Goal: Communication & Community: Answer question/provide support

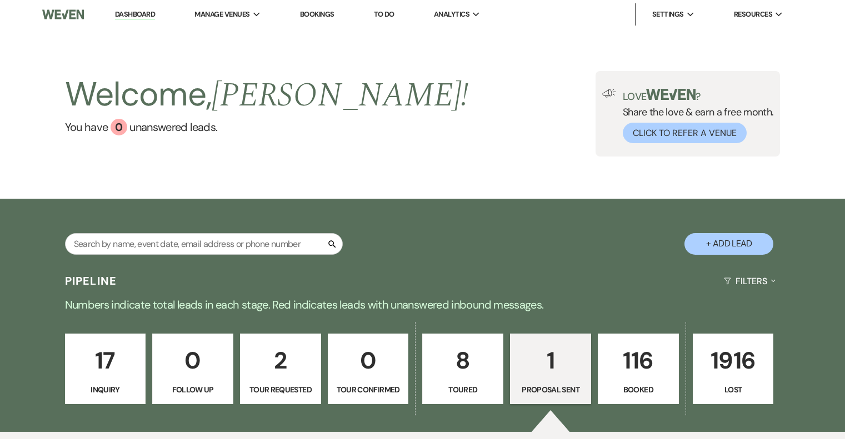
select select "6"
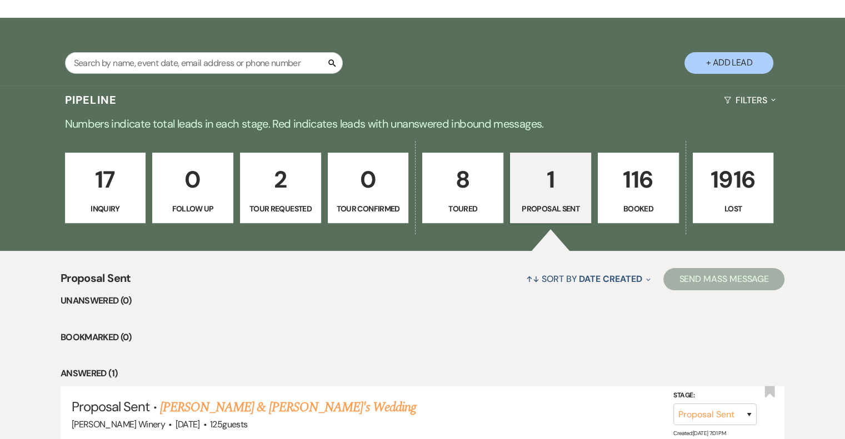
scroll to position [274, 0]
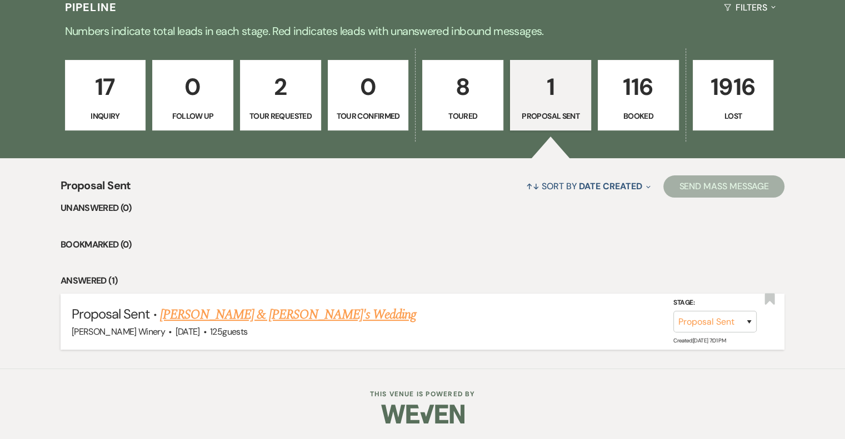
click at [208, 316] on link "[PERSON_NAME] & [PERSON_NAME]'s Wedding" at bounding box center [288, 315] width 257 height 20
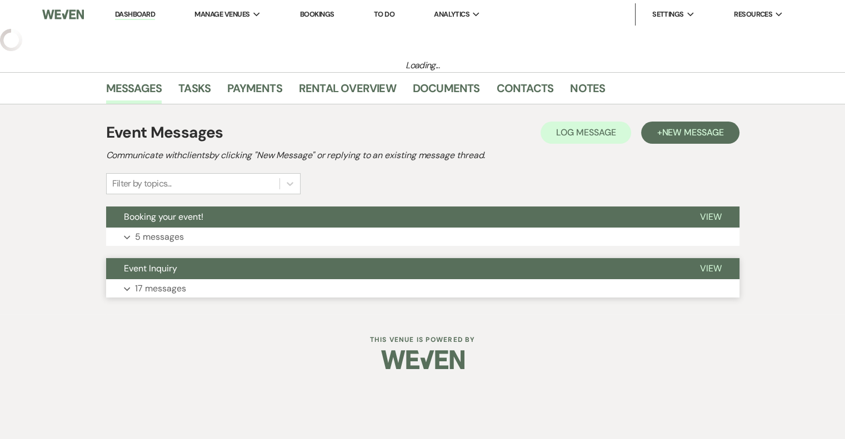
select select "6"
select select "5"
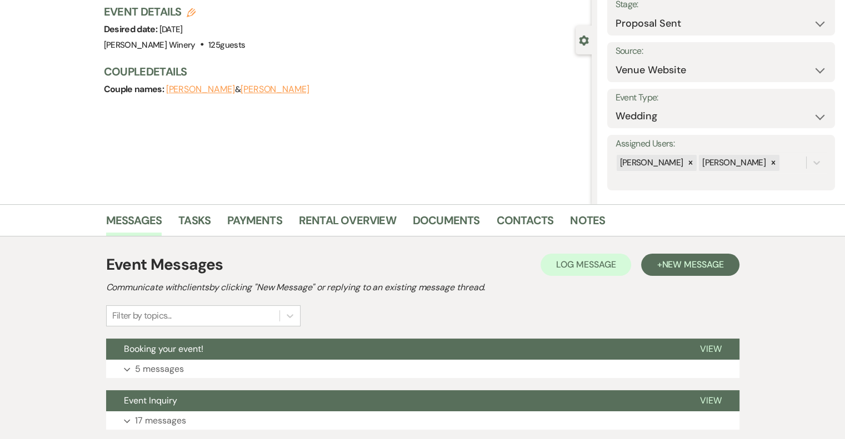
scroll to position [153, 0]
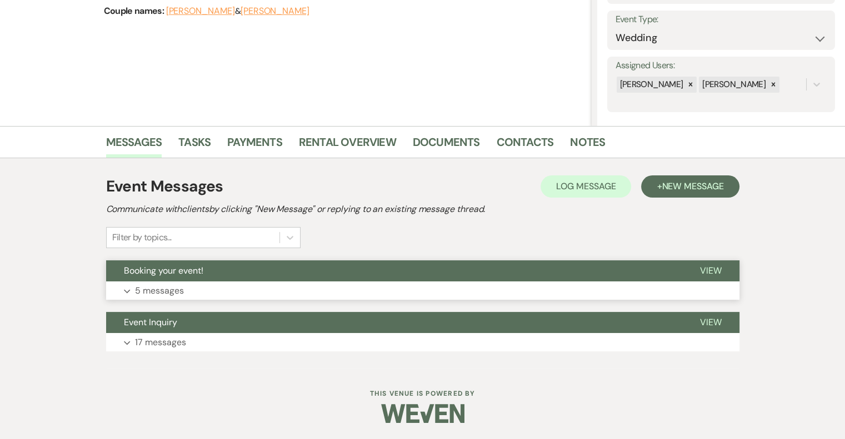
click at [171, 292] on p "5 messages" at bounding box center [159, 291] width 49 height 14
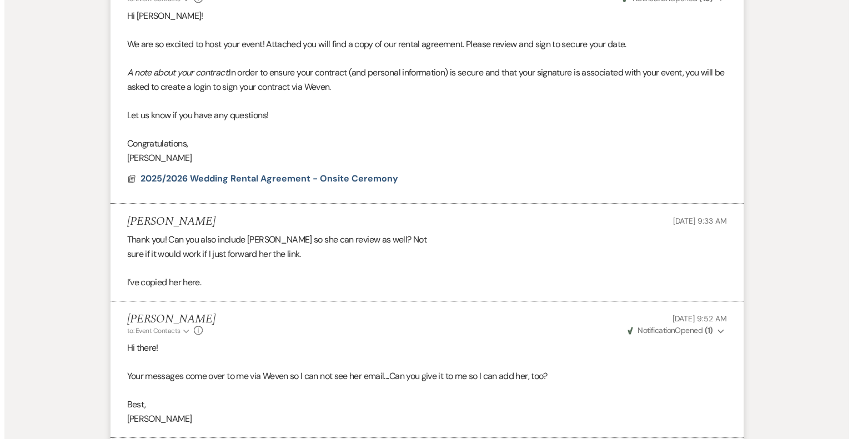
scroll to position [449, 0]
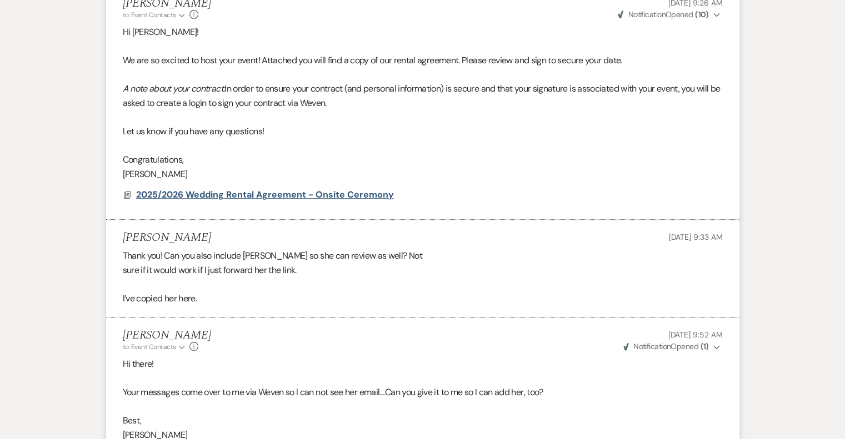
click at [257, 193] on span "2025/2026 Wedding Rental Agreement - Onsite Ceremony" at bounding box center [265, 195] width 258 height 12
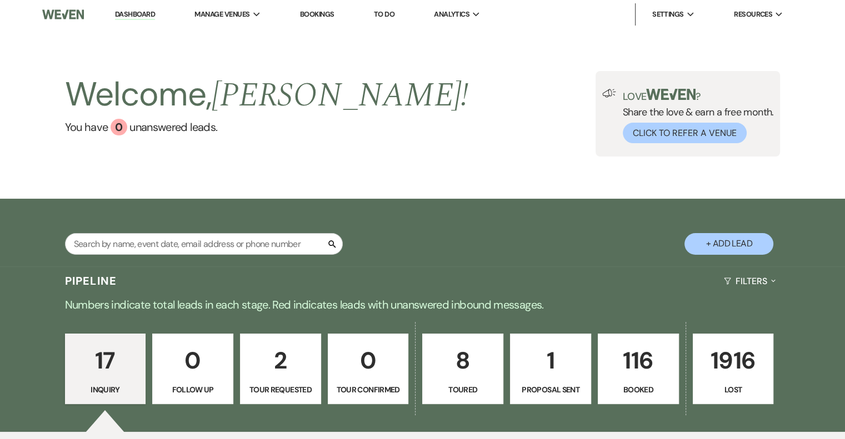
click at [554, 359] on p "1" at bounding box center [550, 360] width 67 height 37
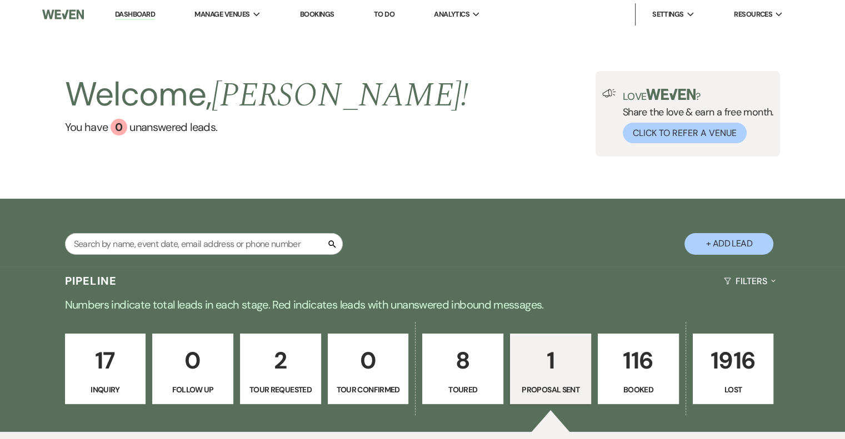
select select "6"
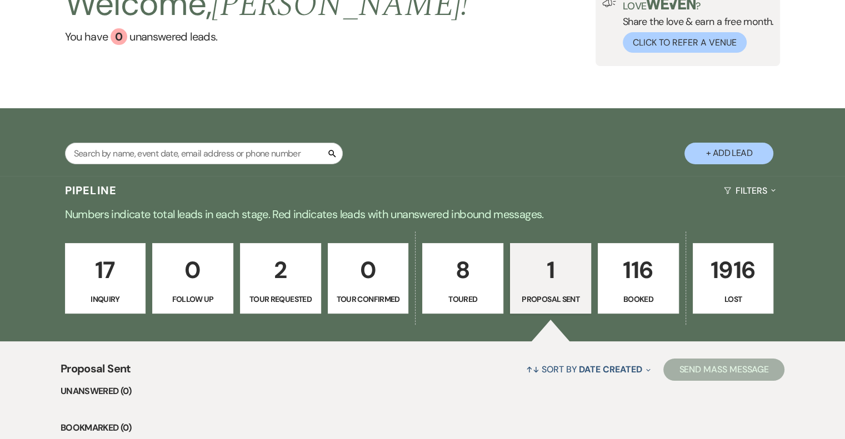
scroll to position [274, 0]
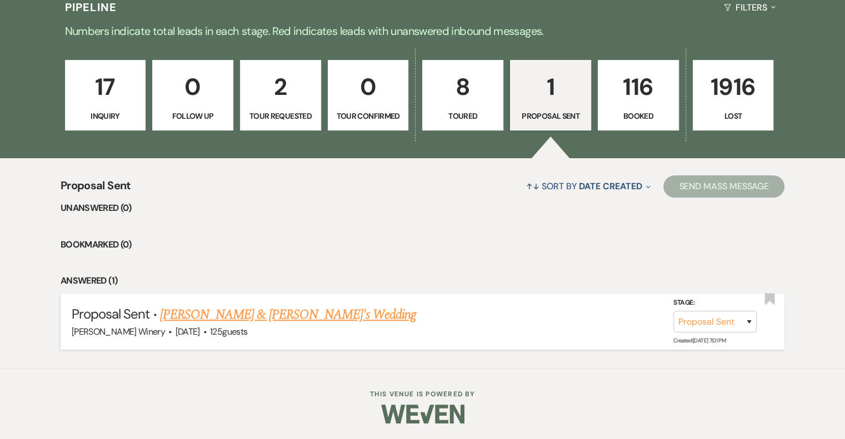
click at [236, 319] on link "[PERSON_NAME] & [PERSON_NAME]'s Wedding" at bounding box center [288, 315] width 257 height 20
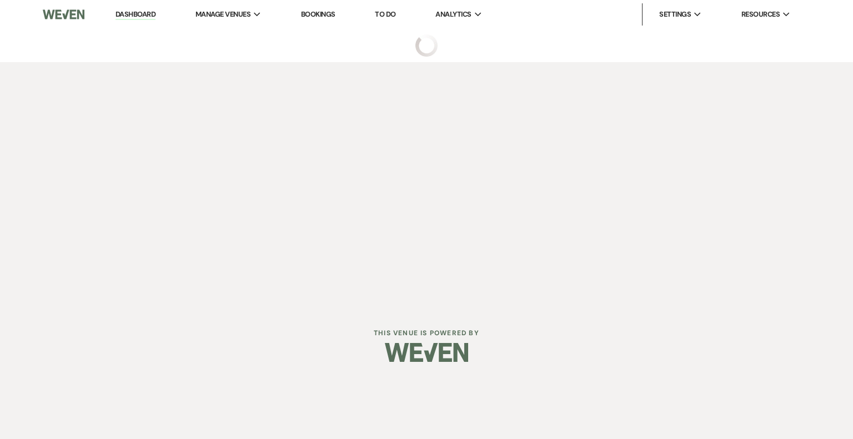
select select "6"
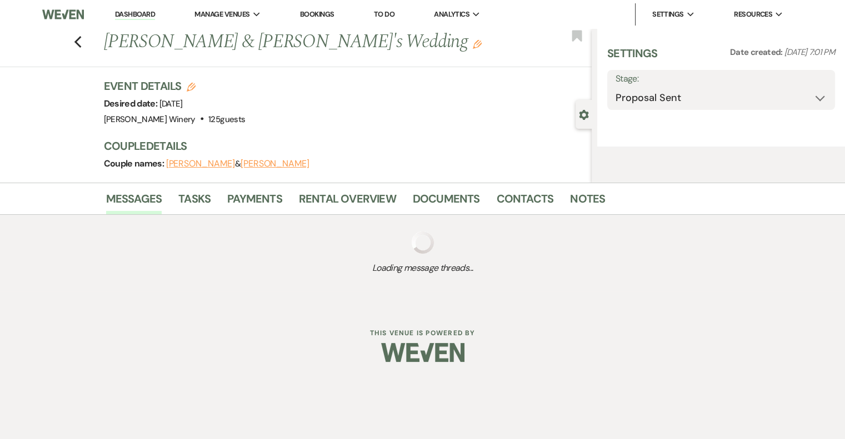
select select "5"
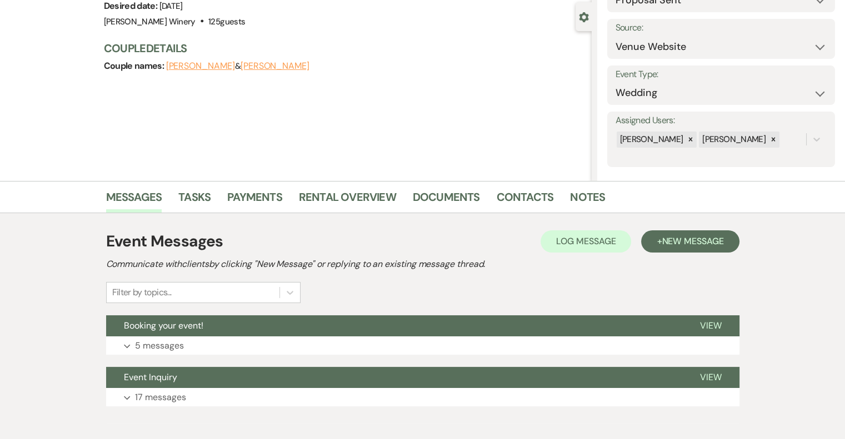
scroll to position [153, 0]
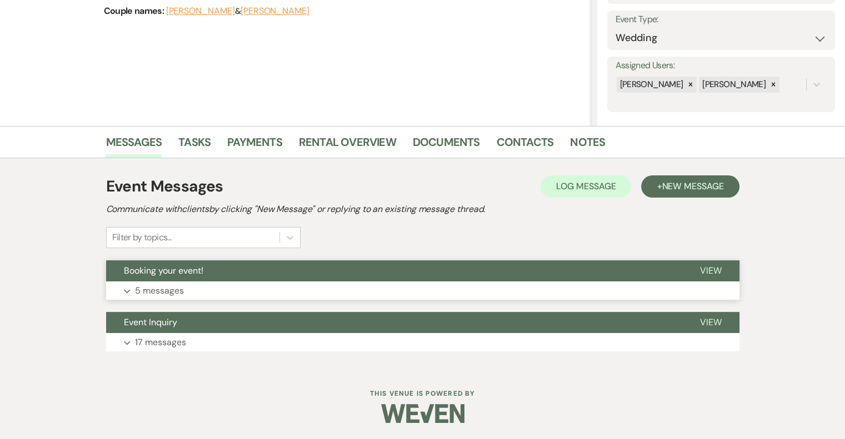
click at [710, 268] on span "View" at bounding box center [711, 271] width 22 height 12
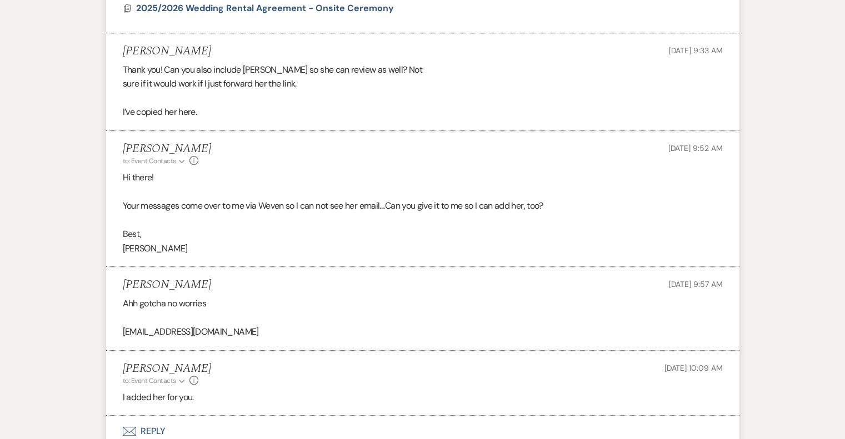
scroll to position [782, 0]
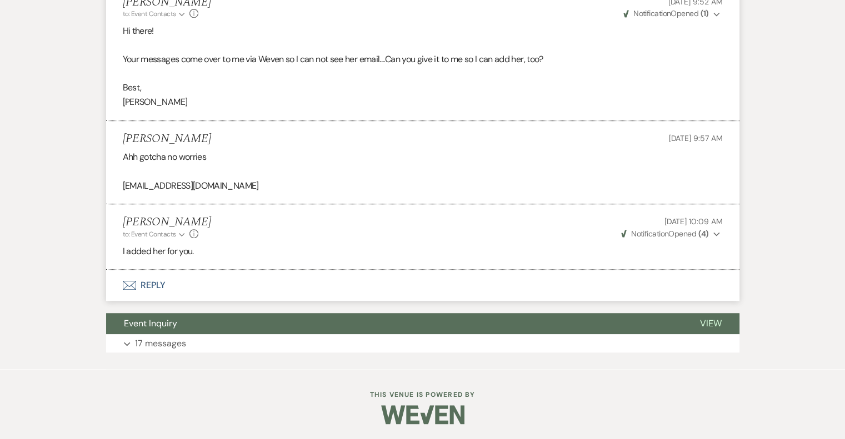
click at [159, 284] on button "Envelope Reply" at bounding box center [422, 285] width 633 height 31
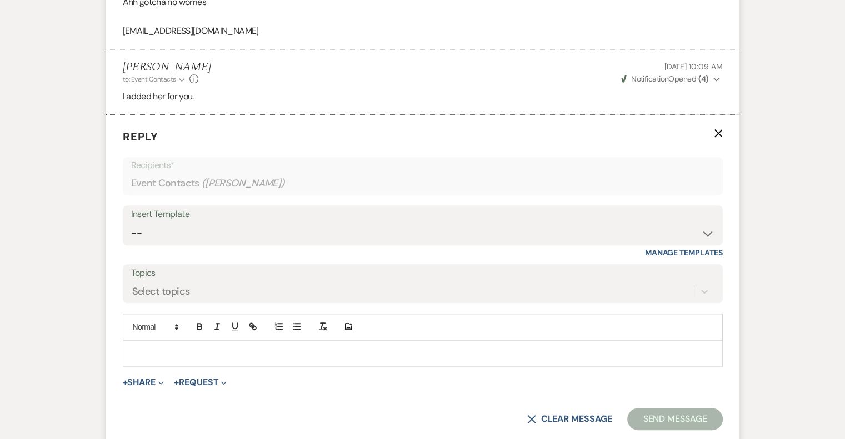
scroll to position [947, 0]
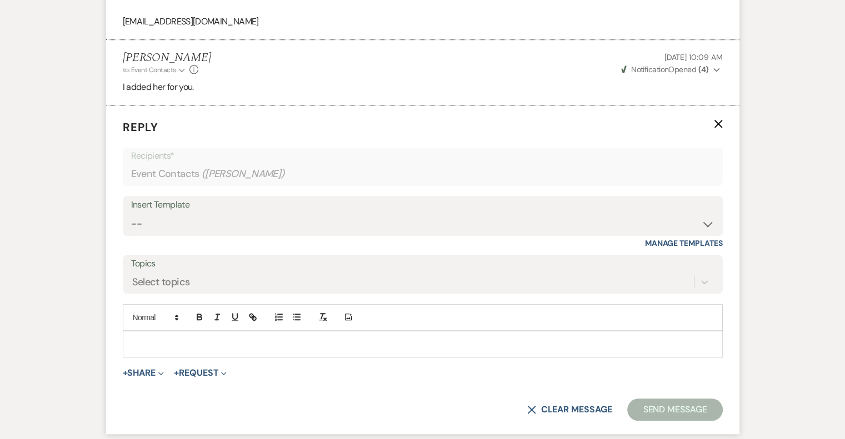
click at [166, 333] on div at bounding box center [422, 345] width 599 height 26
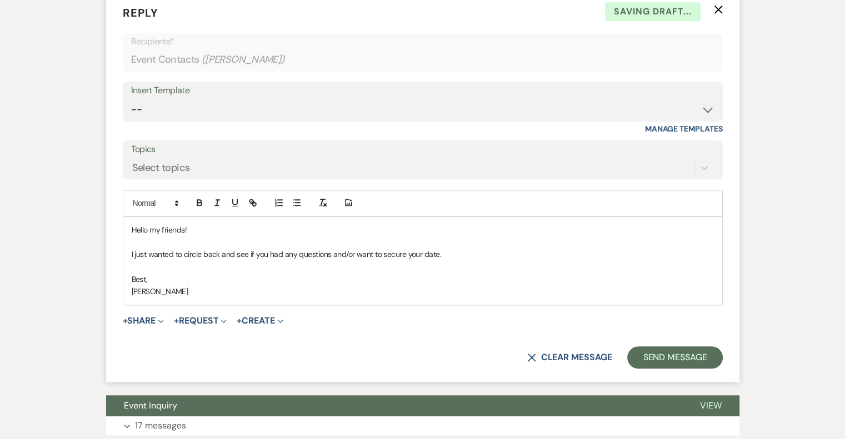
scroll to position [1113, 0]
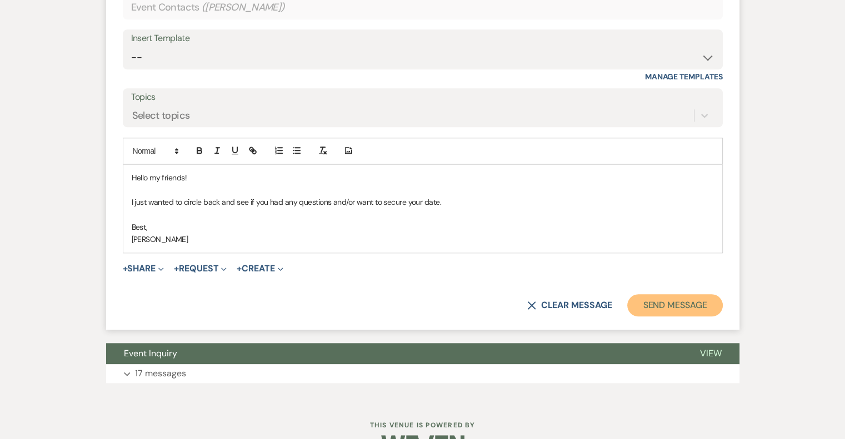
click at [678, 306] on button "Send Message" at bounding box center [674, 305] width 95 height 22
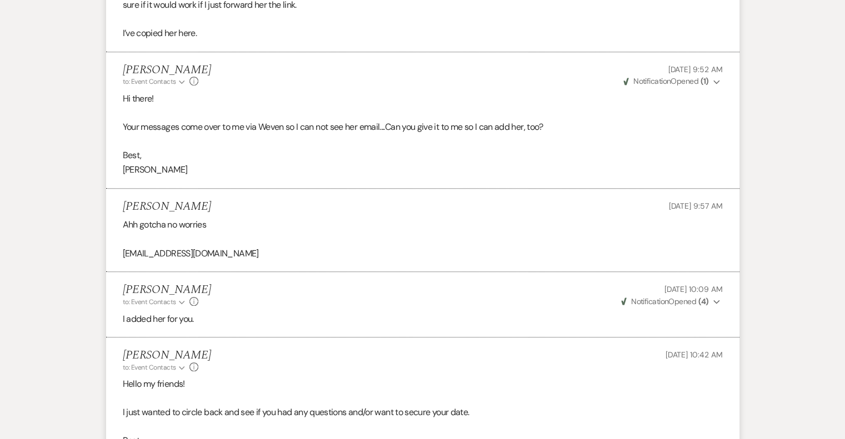
scroll to position [0, 0]
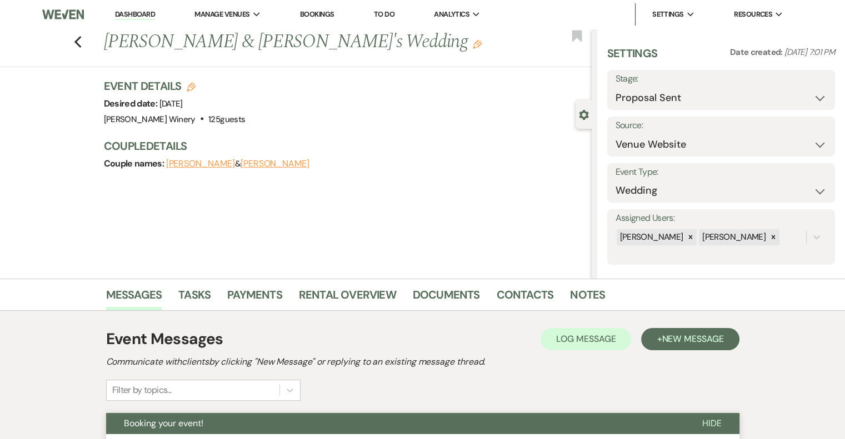
click at [144, 12] on link "Dashboard" at bounding box center [135, 14] width 40 height 11
